Goal: Task Accomplishment & Management: Complete application form

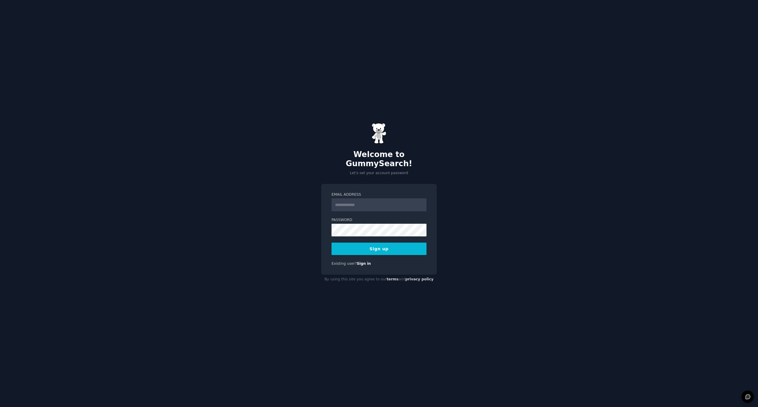
click at [360, 201] on input "Email Address" at bounding box center [379, 204] width 95 height 13
type input "**********"
click at [391, 243] on button "Sign up" at bounding box center [379, 248] width 95 height 12
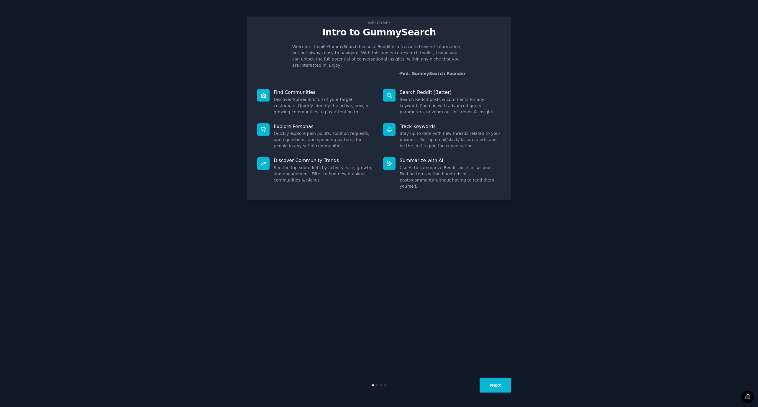
click at [503, 386] on button "Next" at bounding box center [496, 385] width 32 height 14
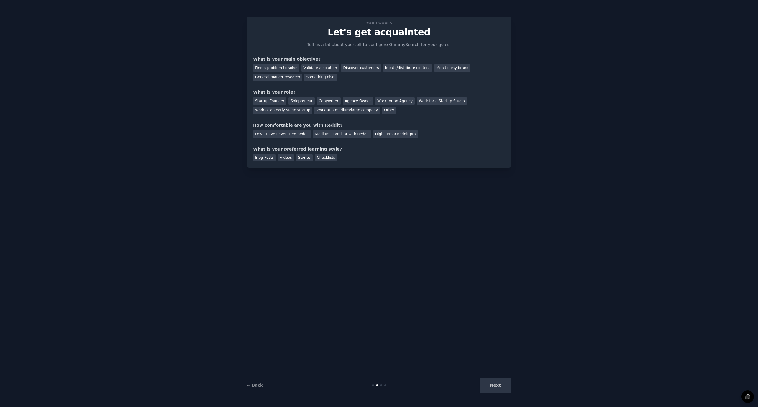
click at [492, 383] on div "Next" at bounding box center [467, 385] width 88 height 14
click at [495, 387] on div "Next" at bounding box center [467, 385] width 88 height 14
click at [495, 384] on div "Next" at bounding box center [467, 385] width 88 height 14
click at [312, 69] on div "Validate a solution" at bounding box center [319, 67] width 37 height 7
click at [284, 66] on div "Find a problem to solve" at bounding box center [276, 67] width 46 height 7
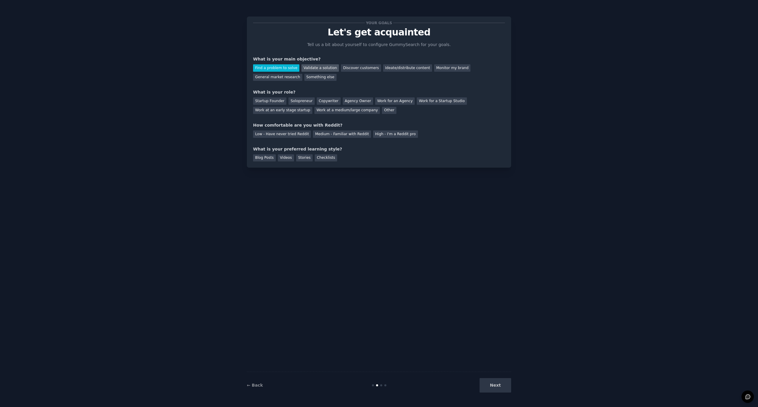
click at [311, 70] on div "Validate a solution" at bounding box center [319, 67] width 37 height 7
click at [277, 102] on div "Startup Founder" at bounding box center [269, 100] width 33 height 7
click at [334, 134] on div "Medium - Familiar with Reddit" at bounding box center [342, 133] width 58 height 7
click at [309, 156] on div "Stories" at bounding box center [304, 157] width 17 height 7
click at [328, 160] on div "Checklists" at bounding box center [326, 157] width 22 height 7
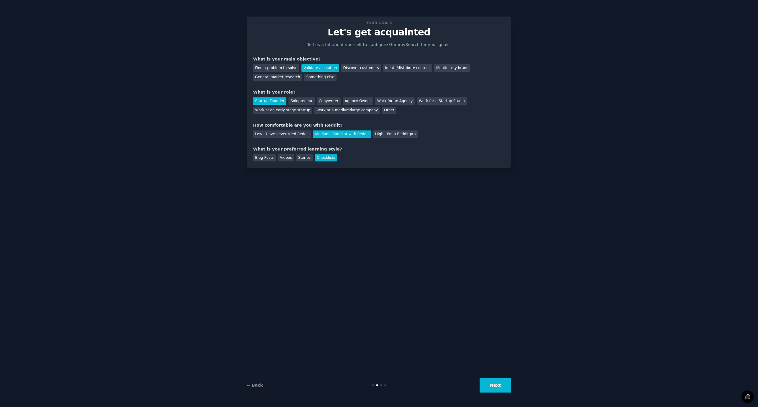
click at [492, 383] on button "Next" at bounding box center [496, 385] width 32 height 14
